Goal: Check status: Check status

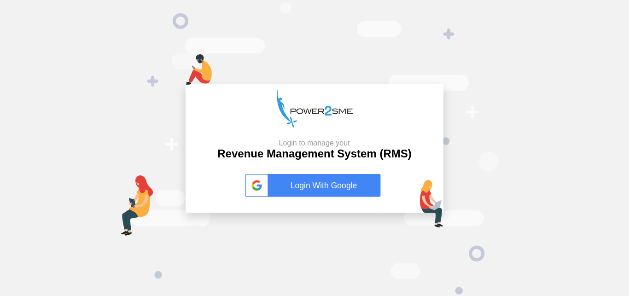
click at [331, 177] on link "Login With Google" at bounding box center [314, 185] width 138 height 23
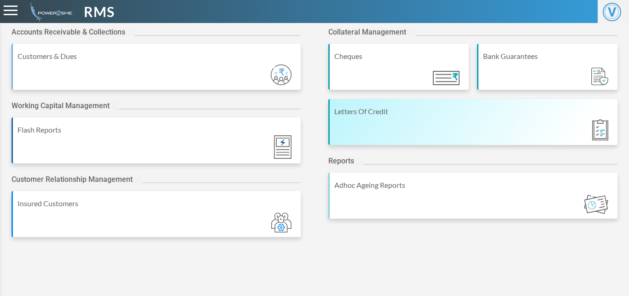
click at [444, 123] on div "Letters Of Credit" at bounding box center [472, 122] width 289 height 46
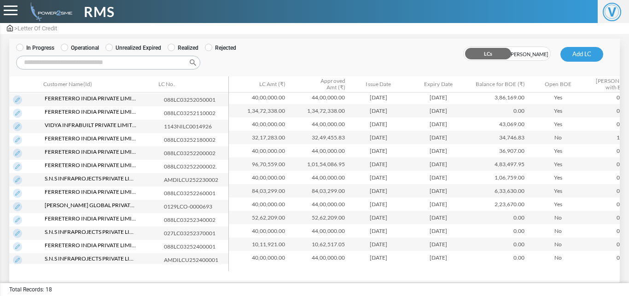
scroll to position [72, 0]
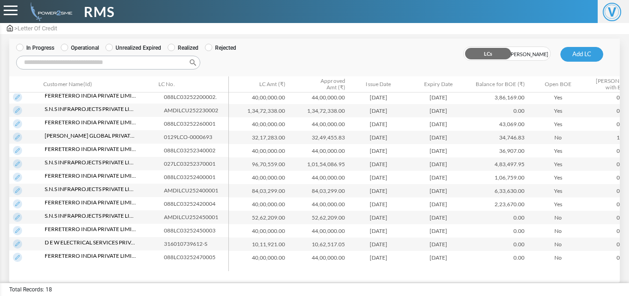
click at [218, 256] on td "088LC03252470005" at bounding box center [198, 256] width 76 height 13
click at [15, 216] on img at bounding box center [17, 217] width 9 height 9
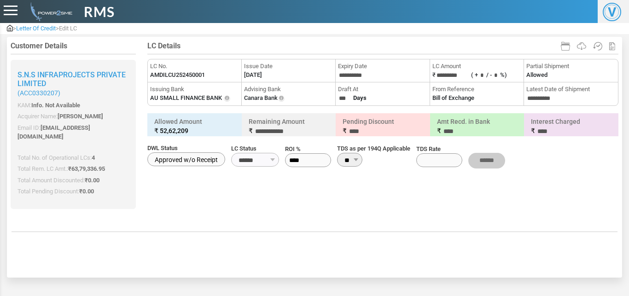
click at [200, 77] on label "AMDILCU252450001" at bounding box center [177, 74] width 55 height 9
copy label "AMDILCU252450001"
click at [259, 80] on li "Issue Date [DATE]" at bounding box center [289, 70] width 94 height 23
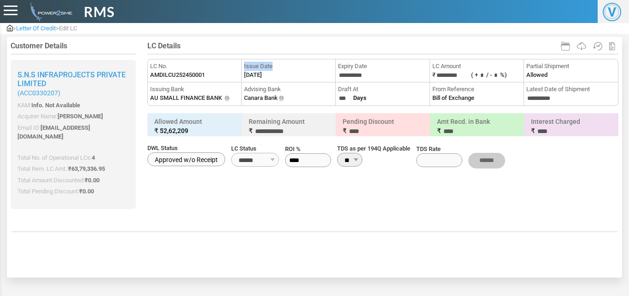
click at [259, 80] on li "Issue Date [DATE]" at bounding box center [289, 70] width 94 height 23
copy li "Issue Date"
click at [364, 70] on span "Expiry Date" at bounding box center [382, 66] width 89 height 9
